Goal: Transaction & Acquisition: Purchase product/service

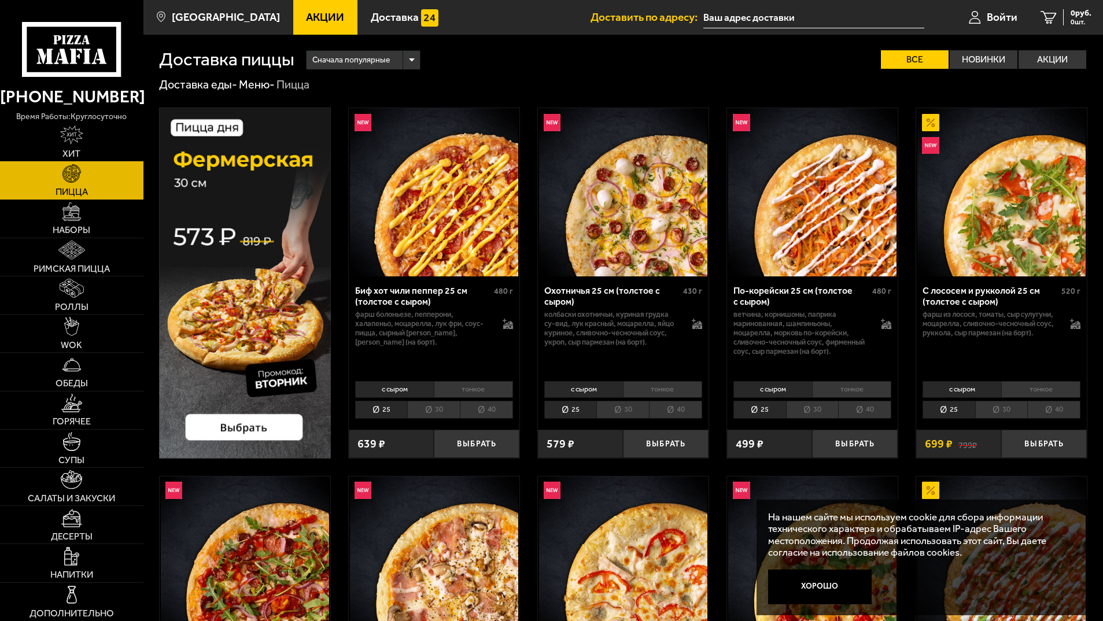
click at [323, 17] on span "Акции" at bounding box center [325, 17] width 38 height 11
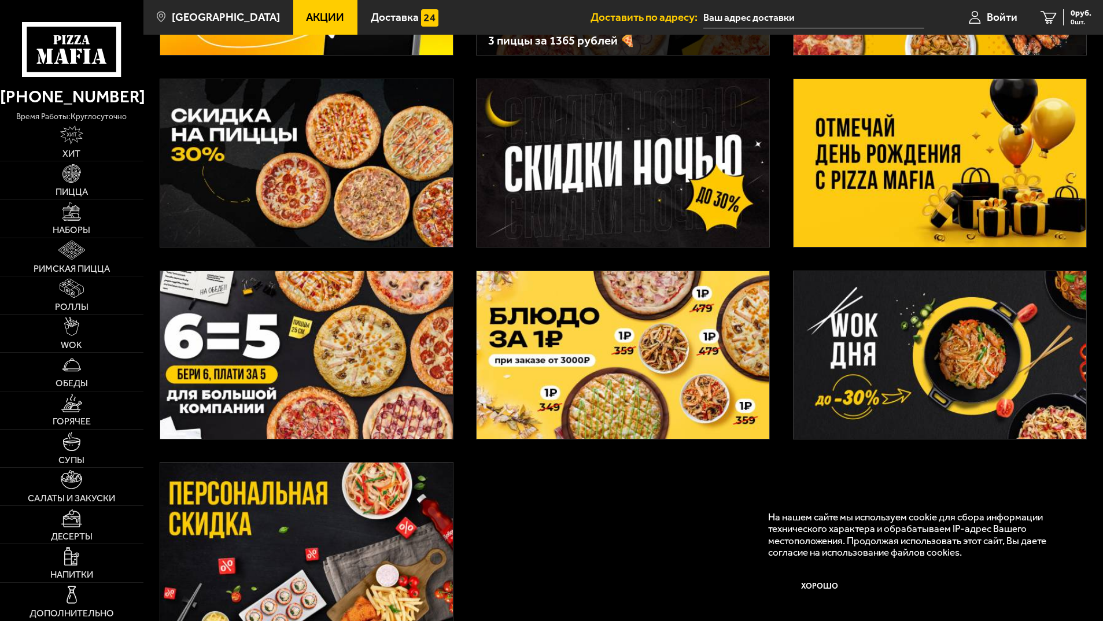
scroll to position [231, 0]
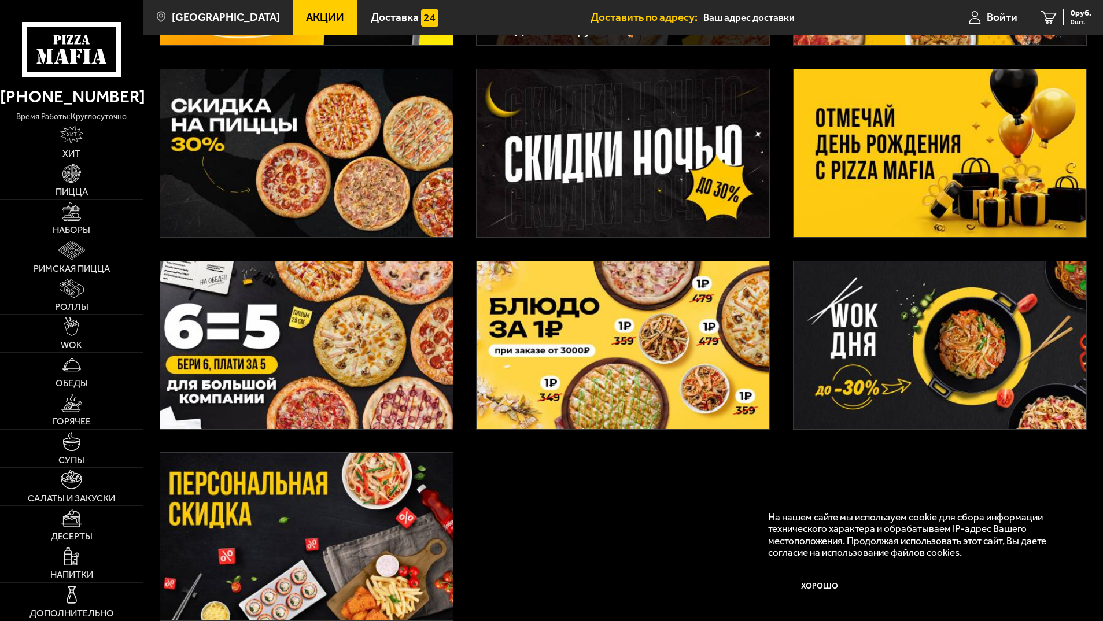
click at [687, 150] on img at bounding box center [623, 153] width 293 height 168
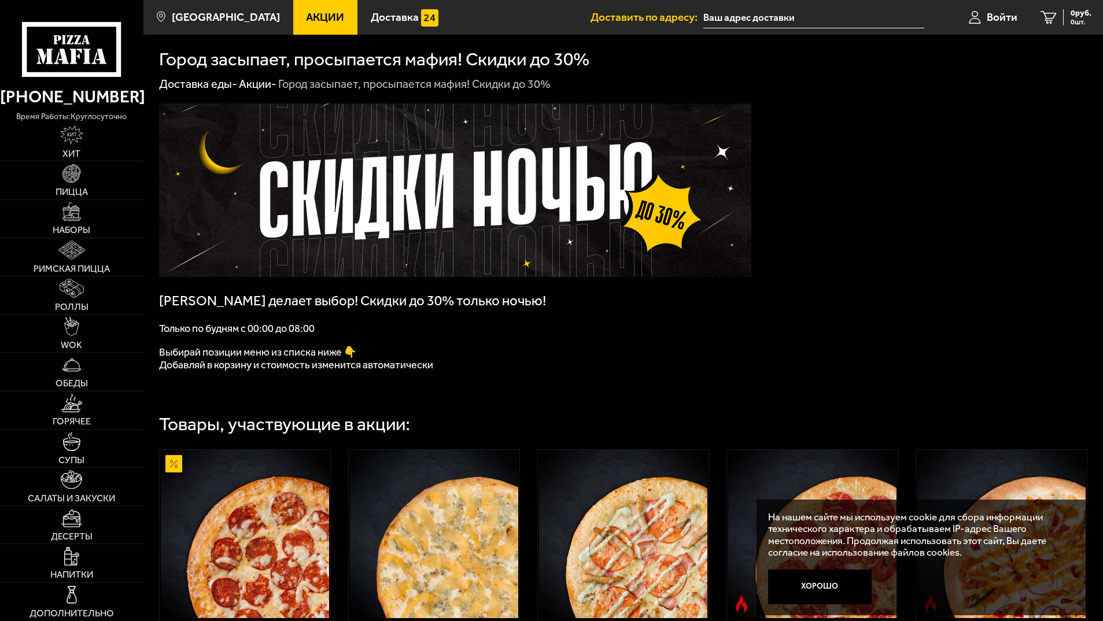
scroll to position [231, 0]
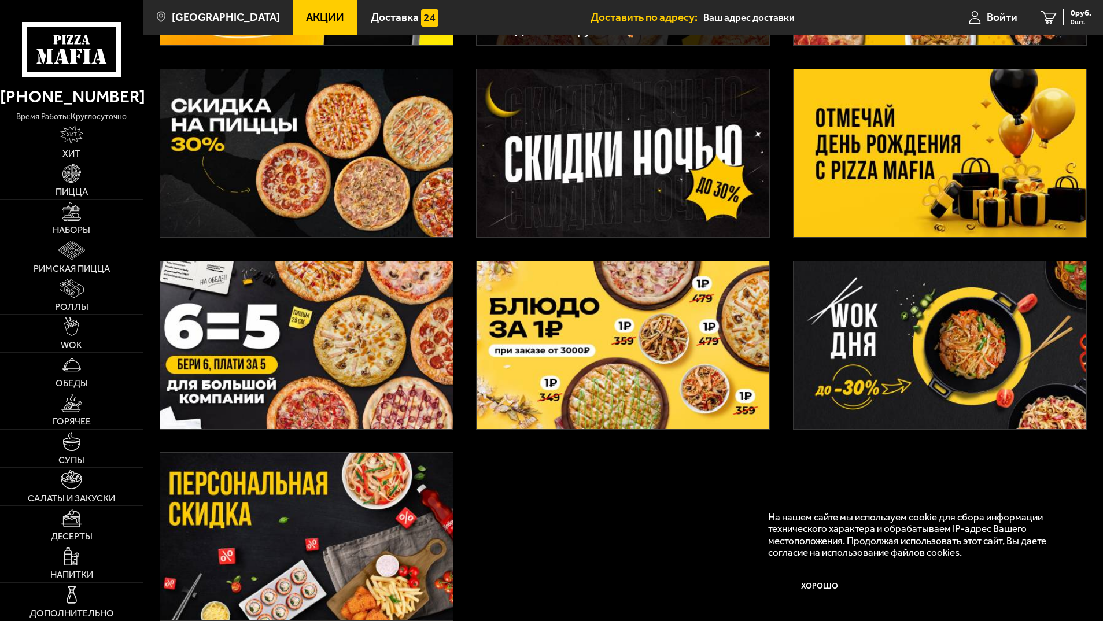
click at [897, 171] on img at bounding box center [940, 153] width 293 height 168
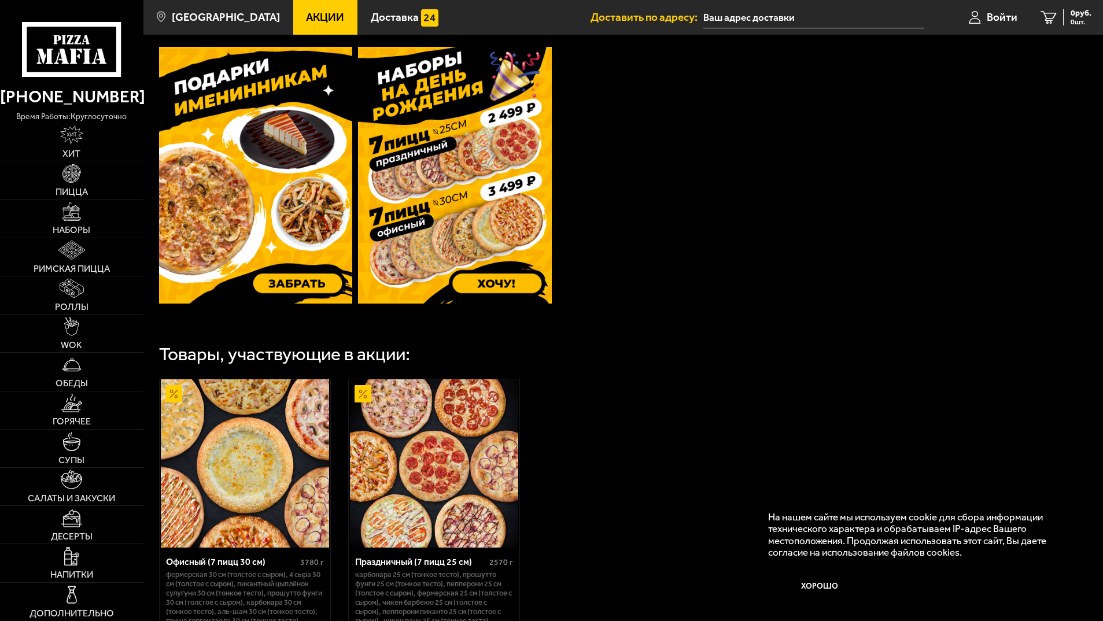
scroll to position [521, 0]
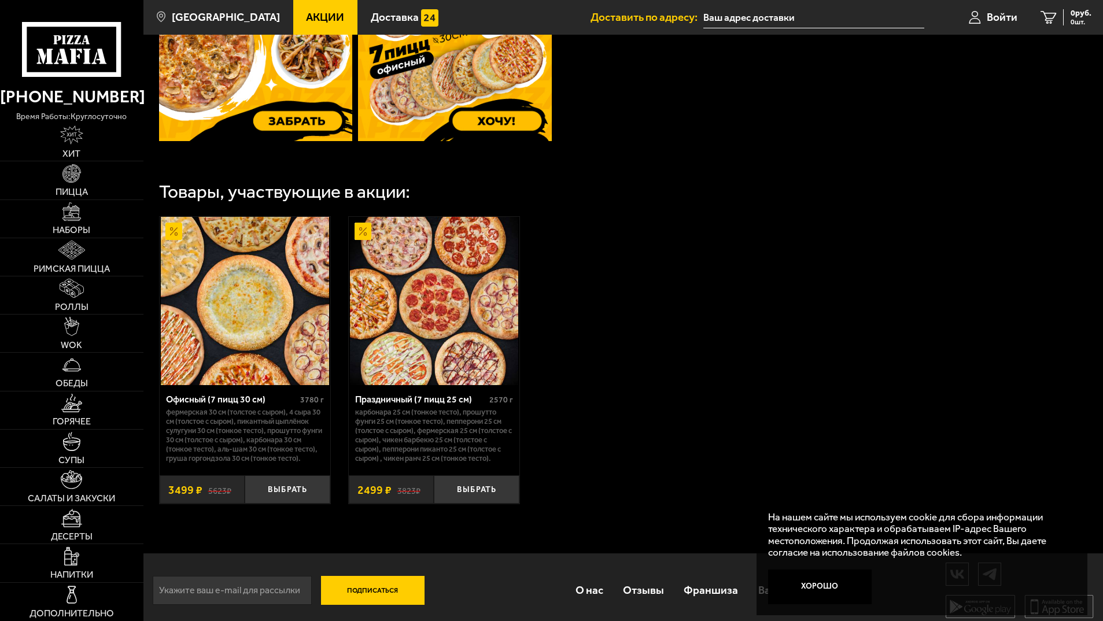
click at [263, 403] on div "Офисный (7 пицц 30 см)" at bounding box center [231, 399] width 131 height 11
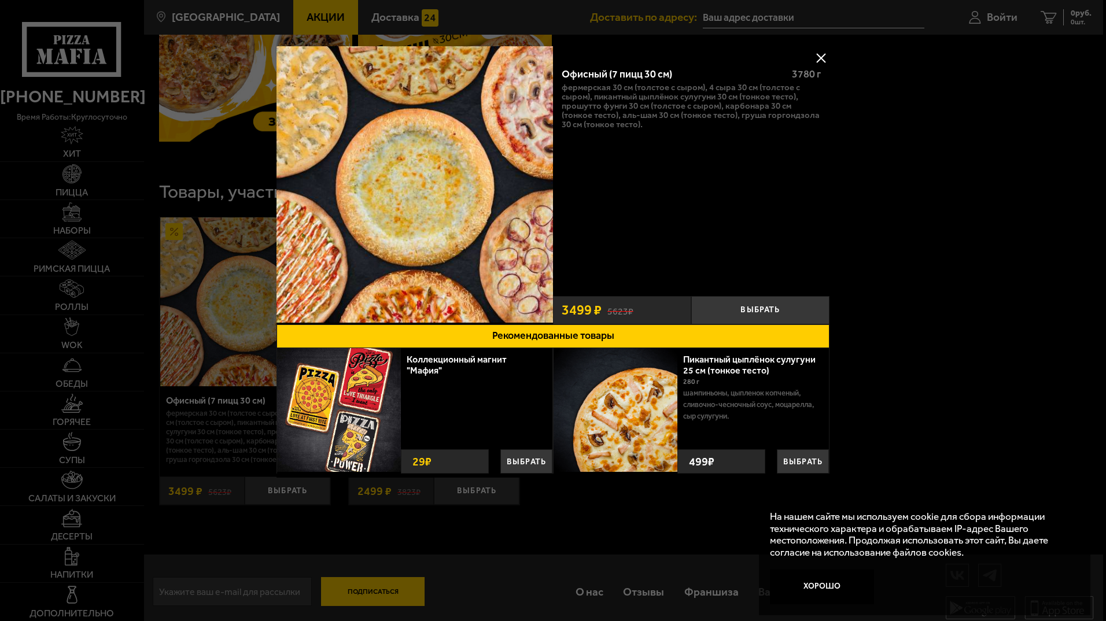
click at [820, 58] on button at bounding box center [820, 57] width 17 height 17
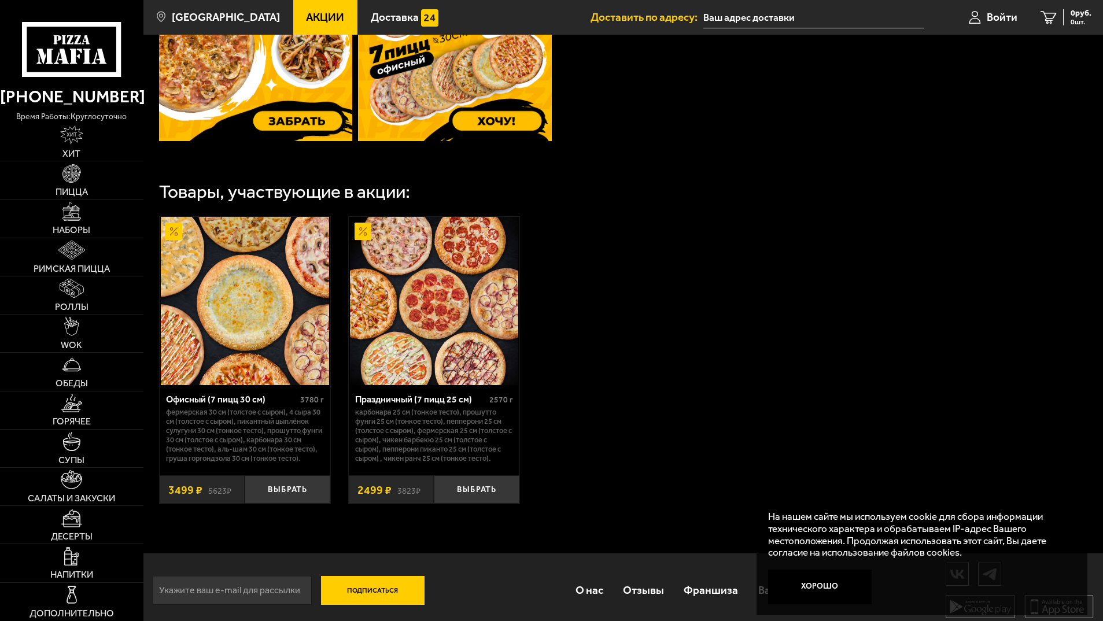
scroll to position [550, 0]
